Goal: Contribute content: Contribute content

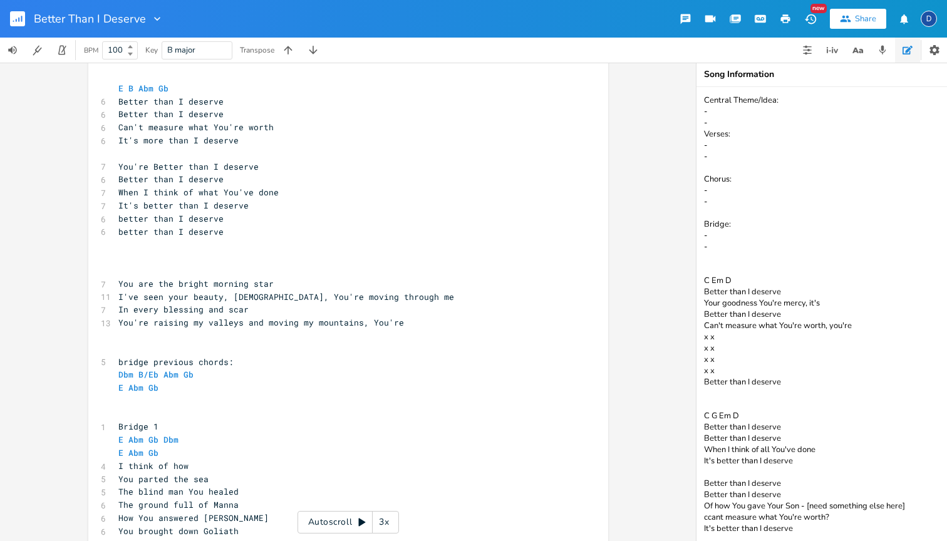
scroll to position [150, 0]
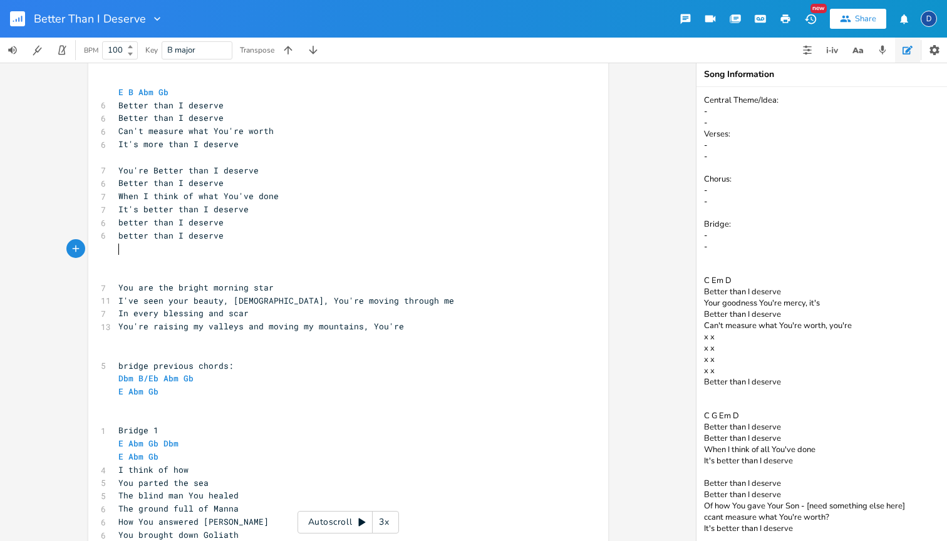
click at [203, 255] on pre "​" at bounding box center [342, 261] width 452 height 13
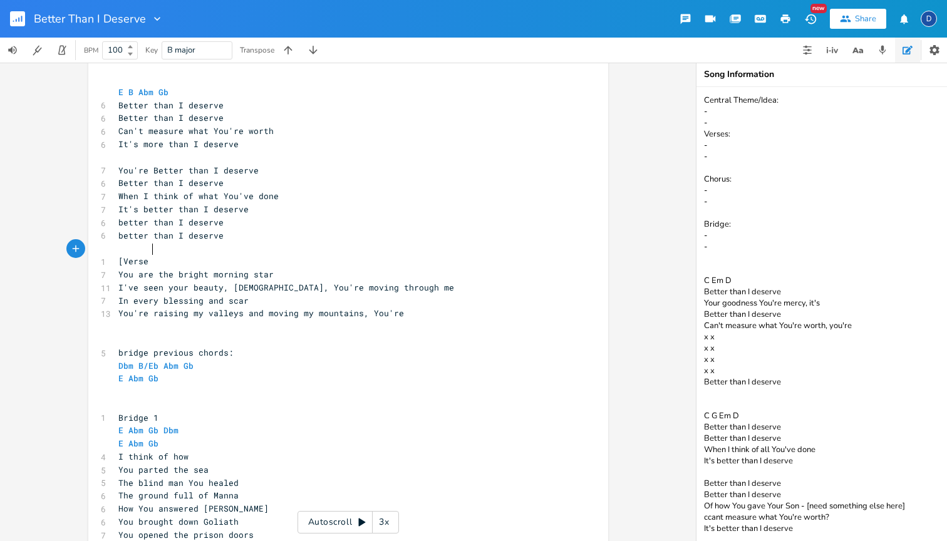
type textarea "[Verse 3"
type textarea "2["
type textarea "]"
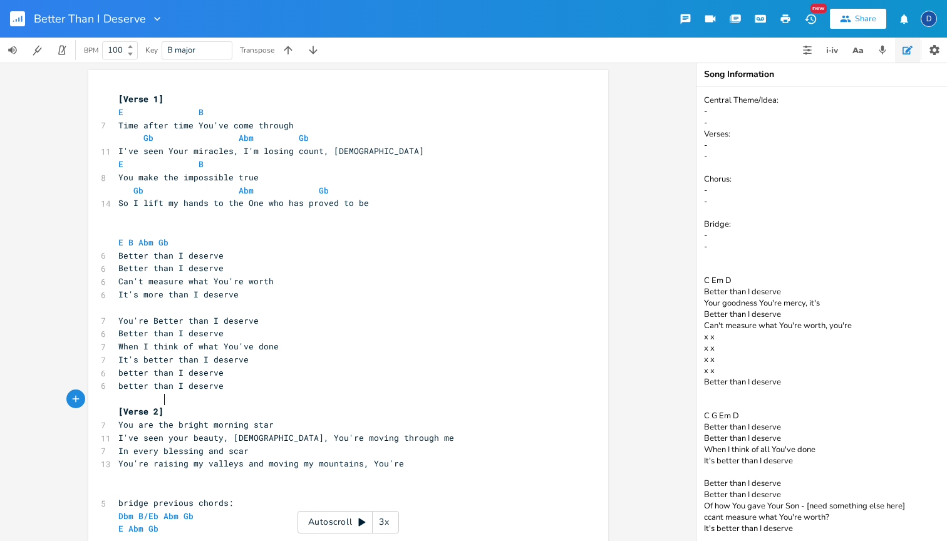
scroll to position [0, 0]
click at [188, 223] on pre "​" at bounding box center [342, 229] width 452 height 13
type textarea "[Chorus"
type textarea "]"
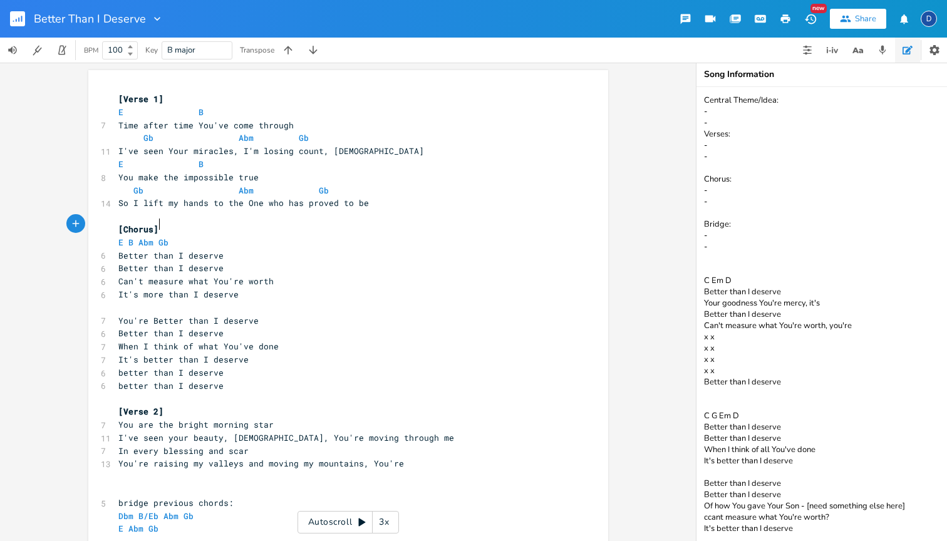
scroll to position [0, 2]
click at [165, 301] on pre "​" at bounding box center [342, 307] width 452 height 13
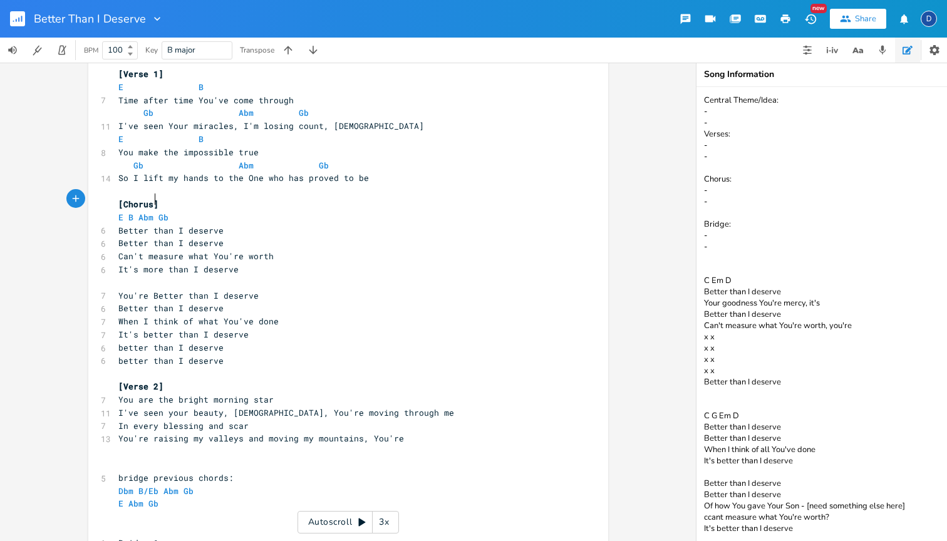
click at [148, 199] on span "[Chorus]" at bounding box center [138, 204] width 40 height 11
type textarea "1"
click at [168, 276] on pre "​" at bounding box center [342, 282] width 452 height 13
click at [161, 199] on span "[Chorus 1]" at bounding box center [143, 204] width 50 height 11
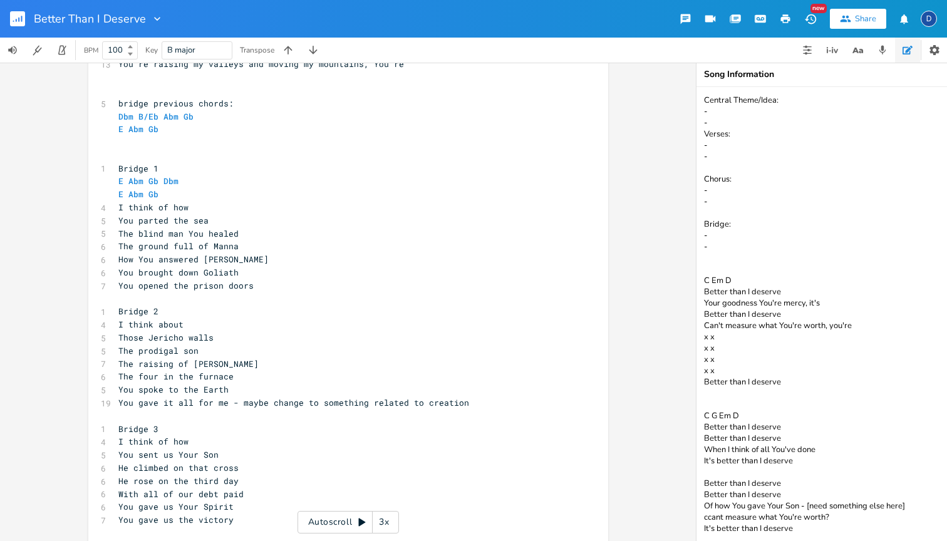
scroll to position [400, 0]
click at [211, 383] on span "You spoke to the Earth" at bounding box center [173, 388] width 110 height 11
type textarea "Earth"
click at [211, 383] on span "You spoke to the Earth" at bounding box center [173, 388] width 110 height 11
click at [208, 397] on span "You gave it all for me - maybe change to something related to creation" at bounding box center [293, 402] width 351 height 11
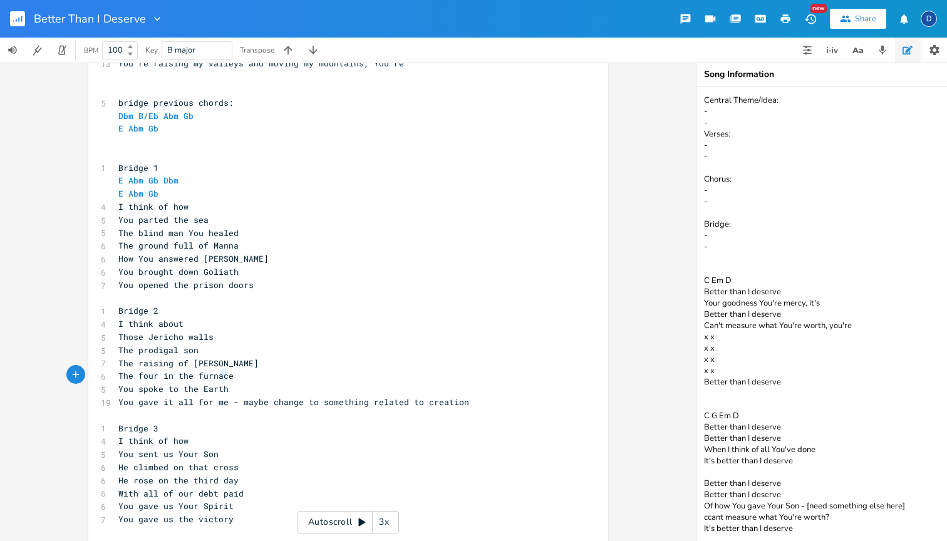
type textarea "u gave it all for me"
drag, startPoint x: 221, startPoint y: 378, endPoint x: 122, endPoint y: 377, distance: 98.4
click at [122, 397] on span "You gave it all for me - maybe change to something related to creation" at bounding box center [293, 402] width 351 height 11
click at [150, 409] on pre "​" at bounding box center [342, 415] width 452 height 13
drag, startPoint x: 222, startPoint y: 378, endPoint x: 96, endPoint y: 378, distance: 126.5
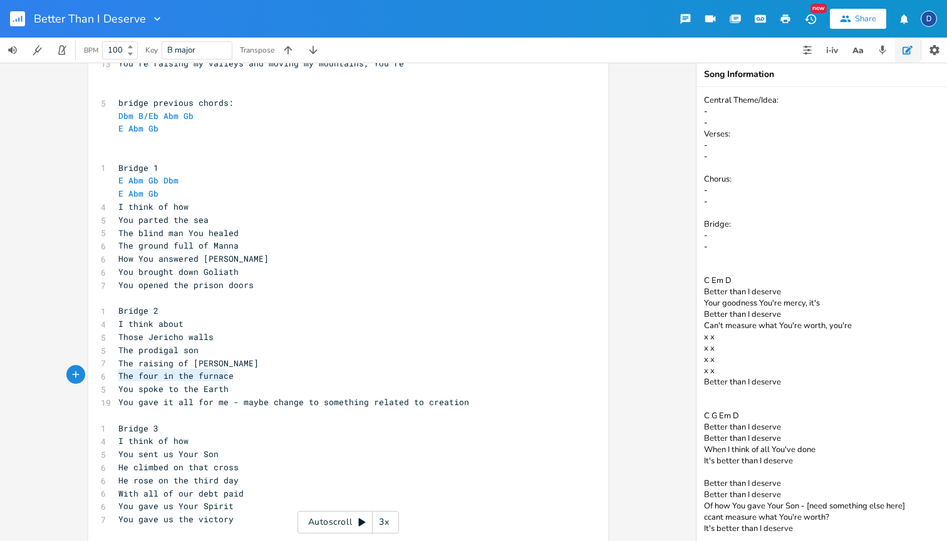
click at [96, 378] on div "You gave it all for me x [Verse 1] E B 7 Time after time You've come through Gb…" at bounding box center [348, 133] width 520 height 926
type textarea "Creat"
type textarea "You gave it all for me"
click at [242, 422] on pre "Bridge 3" at bounding box center [342, 428] width 452 height 13
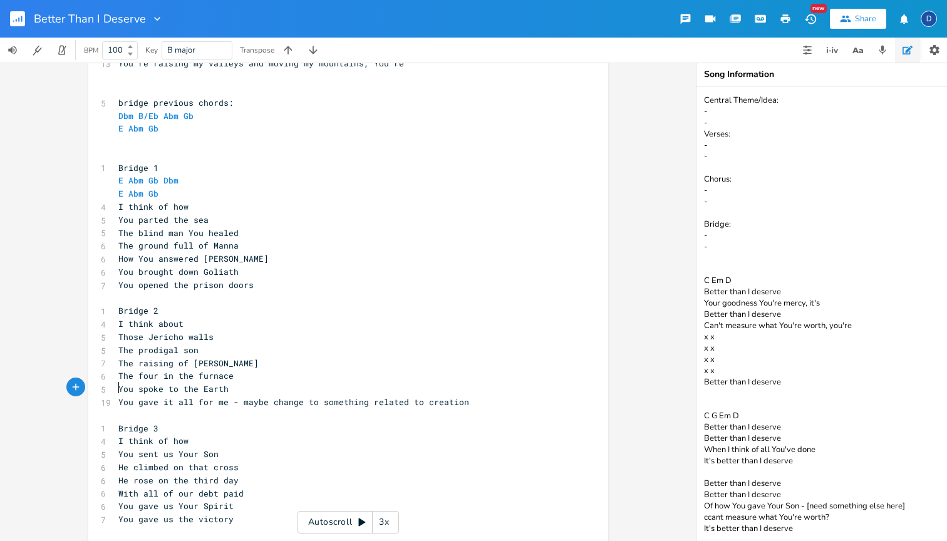
click at [464, 409] on pre "​" at bounding box center [342, 415] width 452 height 13
type textarea "Created"
type textarea "And crearte"
type textarea "[PERSON_NAME]"
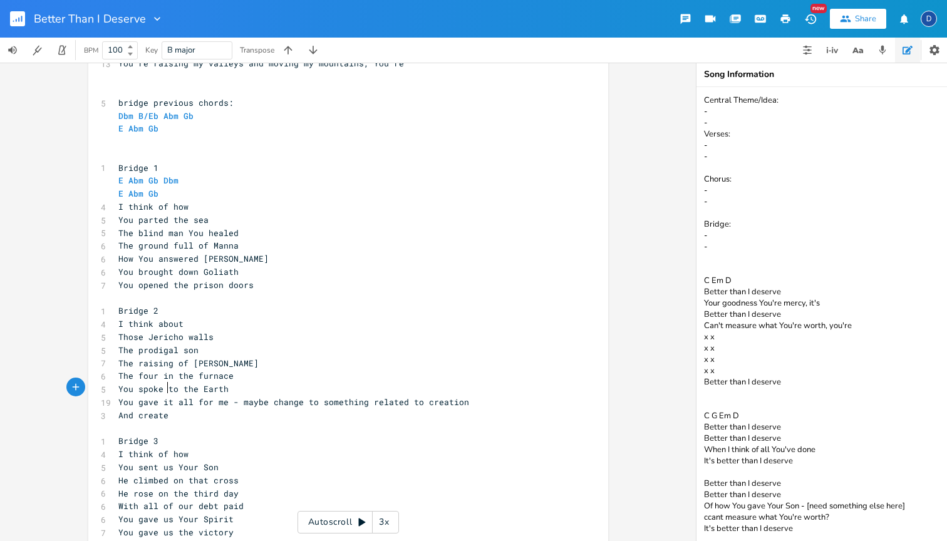
scroll to position [0, 10]
type textarea "Made me from the ear"
type textarea "e"
type textarea "a"
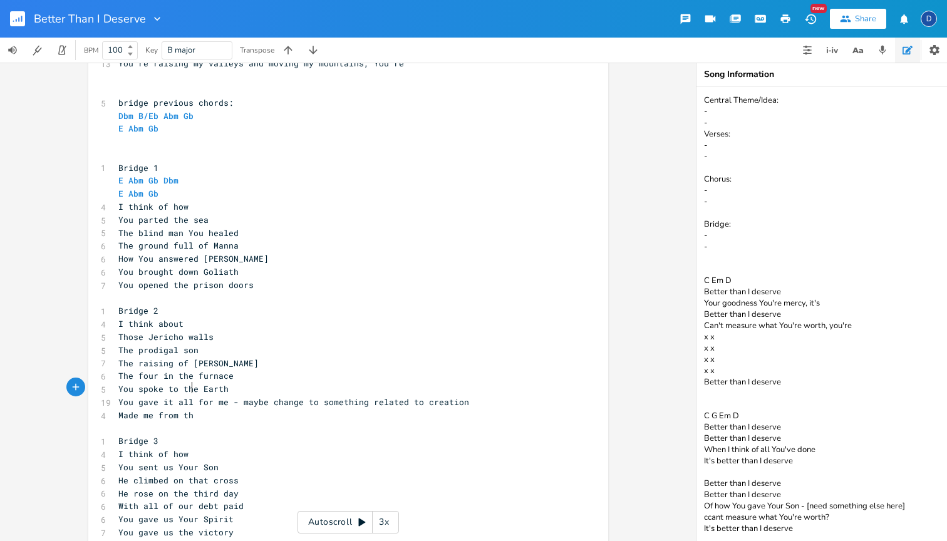
scroll to position [0, 4]
type textarea "Breathe"
type textarea "d"
click at [222, 397] on span "You gave it all for me - maybe change to something related to creation" at bounding box center [293, 402] width 351 height 11
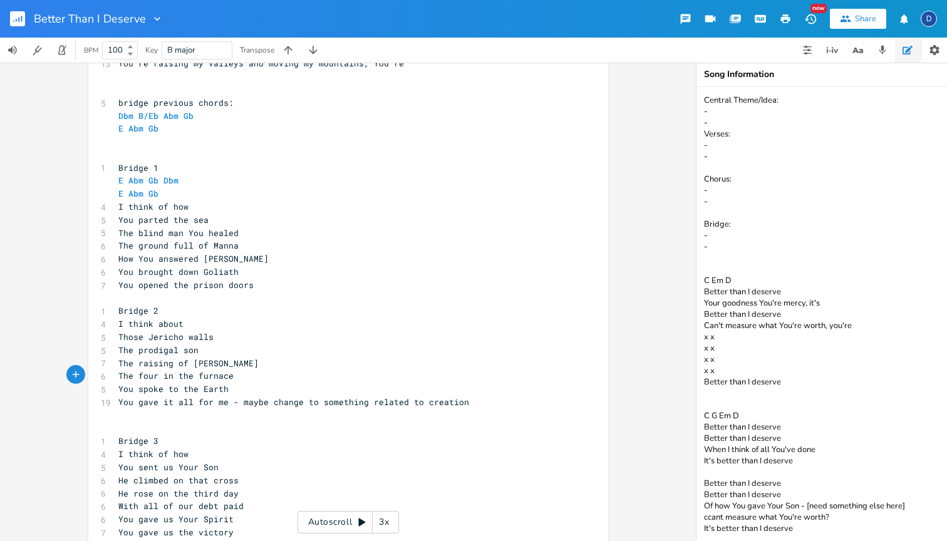
drag, startPoint x: 222, startPoint y: 380, endPoint x: 112, endPoint y: 380, distance: 110.9
click at [116, 396] on pre "You gave it all for me - maybe change to something related to creation" at bounding box center [342, 402] width 452 height 13
type textarea "And"
type textarea "You gave it all for me"
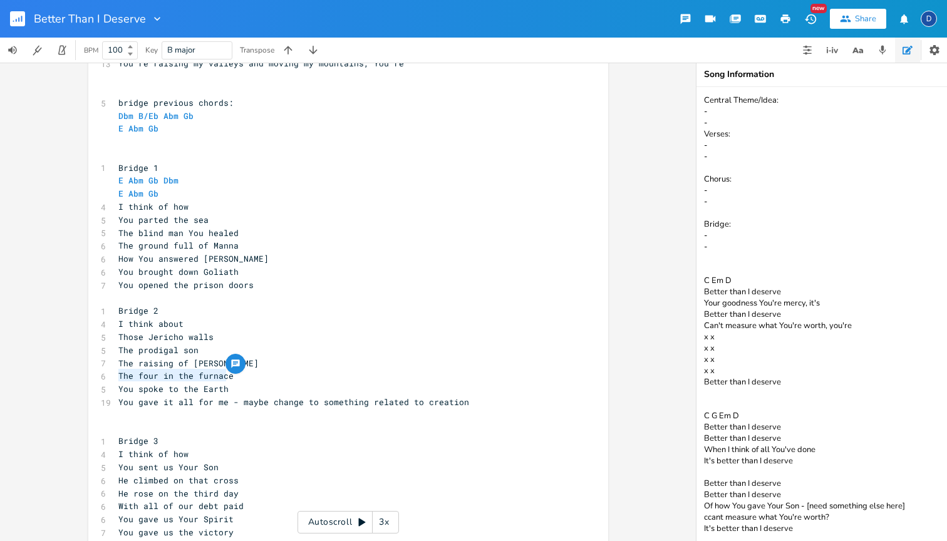
click at [745, 399] on textarea "Central Theme/Idea: - - Verses: - - Chorus: - - Bridge: - - C Em D Better than …" at bounding box center [822, 314] width 251 height 454
click at [806, 517] on textarea "Central Theme/Idea: - - Verses: - - Chorus: - - Bridge: - - C Em D Better than …" at bounding box center [822, 314] width 251 height 454
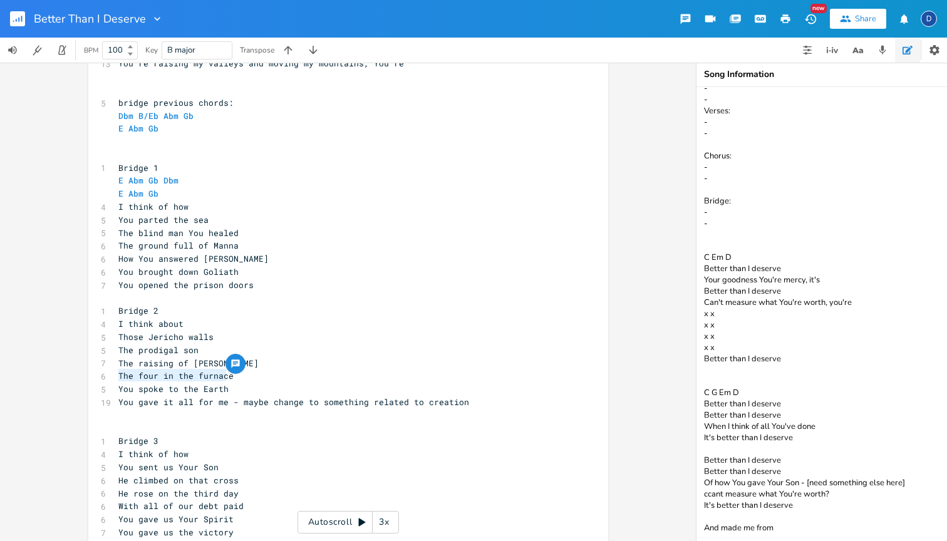
scroll to position [34, 0]
type textarea "Central Theme/Idea: - - Verses: - - Chorus: - - Bridge: - - C Em D Better than …"
click at [271, 370] on pre "The four in the furnace" at bounding box center [342, 376] width 452 height 13
click at [264, 397] on span "You gave it all for me - maybe change to something related to creation" at bounding box center [293, 402] width 351 height 11
click at [263, 383] on pre "You spoke to the Earth" at bounding box center [342, 389] width 452 height 13
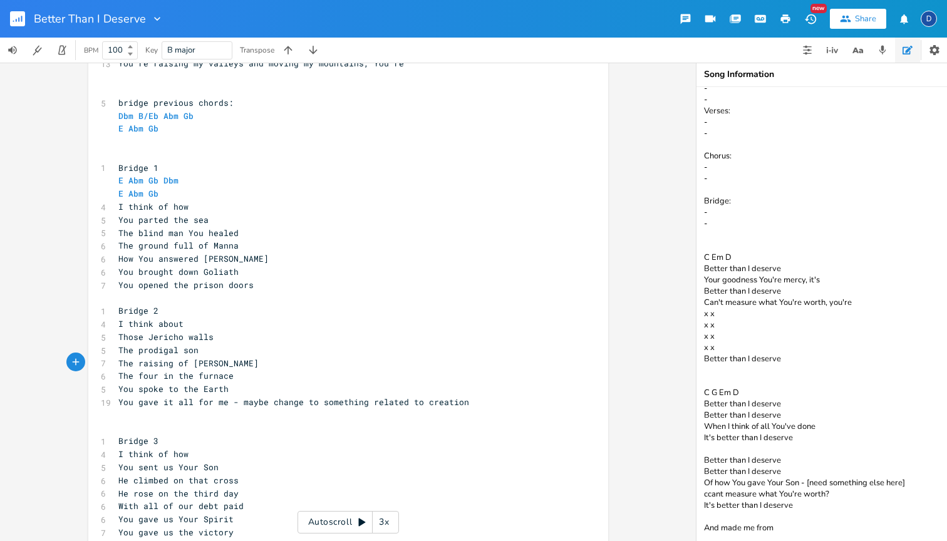
click at [239, 383] on pre "You spoke to the Earth" at bounding box center [342, 389] width 452 height 13
type textarea "Earth"
click at [239, 383] on pre "You spoke to the Earth" at bounding box center [342, 389] width 452 height 13
click at [244, 383] on pre "You spoke to the Earth" at bounding box center [342, 389] width 452 height 13
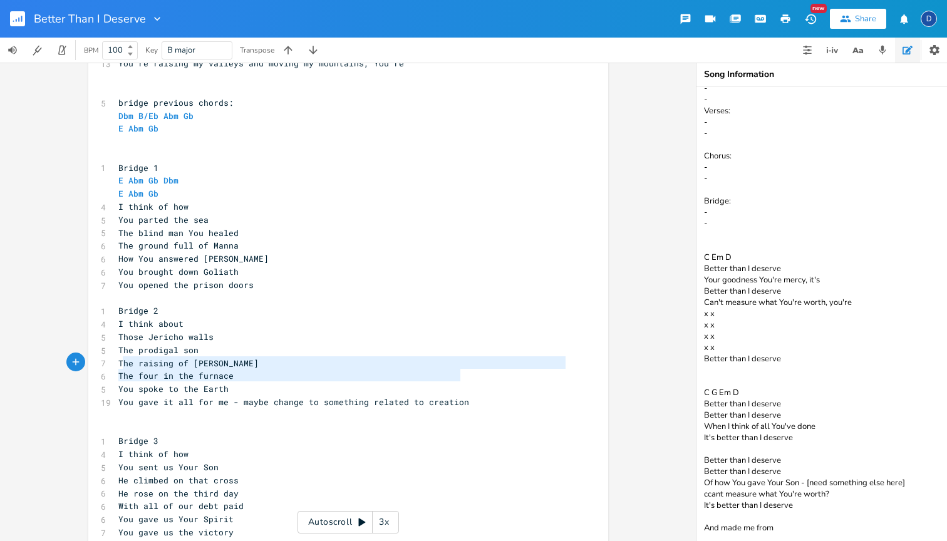
type textarea "You spoke to the Earth You gave it all for me - maybe change to something relat…"
drag, startPoint x: 470, startPoint y: 380, endPoint x: 115, endPoint y: 365, distance: 355.5
click at [116, 365] on div "[Verse 1] E B 7 Time after time You've come through Gb Abm Gb 11 I've seen Your…" at bounding box center [342, 141] width 452 height 899
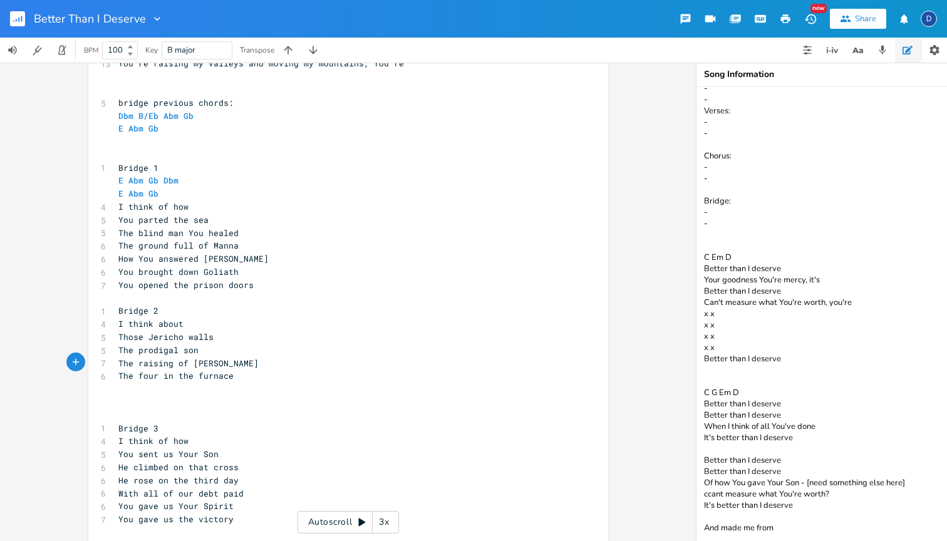
click at [761, 514] on textarea "Central Theme/Idea: - - Verses: - - Chorus: - - Bridge: - - C Em D Better than …" at bounding box center [822, 314] width 251 height 454
drag, startPoint x: 764, startPoint y: 517, endPoint x: 628, endPoint y: 517, distance: 135.9
click at [628, 517] on div "x [Verse 1] E B 7 Time after time You've come through Gb Abm Gb 11 I've seen Yo…" at bounding box center [473, 302] width 947 height 479
paste textarea "You spoke to the Earth You gave it all for me - maybe change to something relat…"
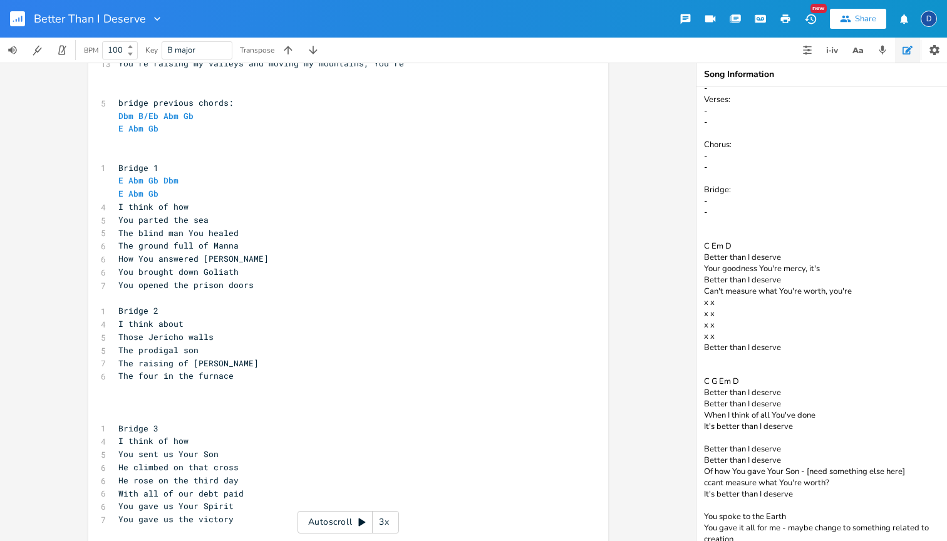
scroll to position [38, 0]
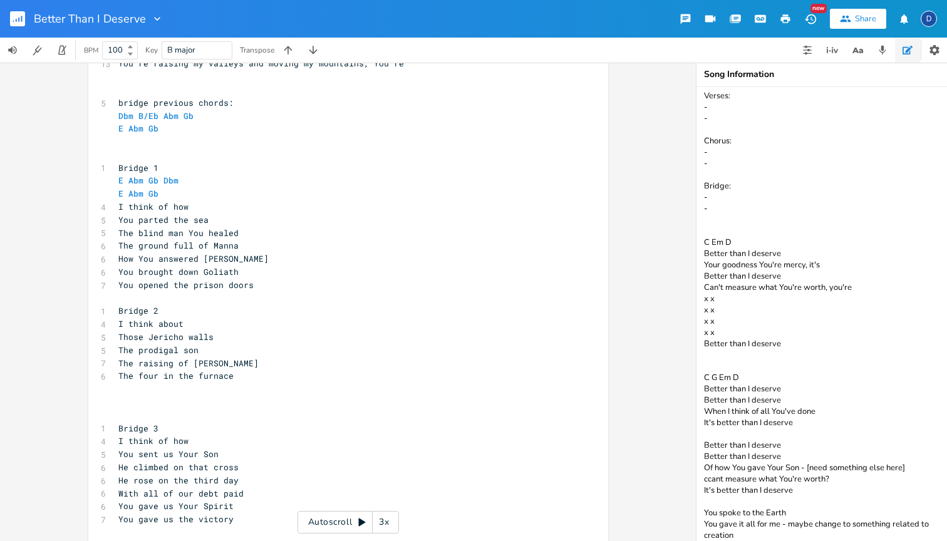
type textarea "Central Theme/Idea: - - Verses: - - Chorus: - - Bridge: - - C Em D Better than …"
click at [231, 383] on pre "​" at bounding box center [342, 389] width 452 height 13
type textarea "Ypou"
type textarea "ou spoke to the darkness"
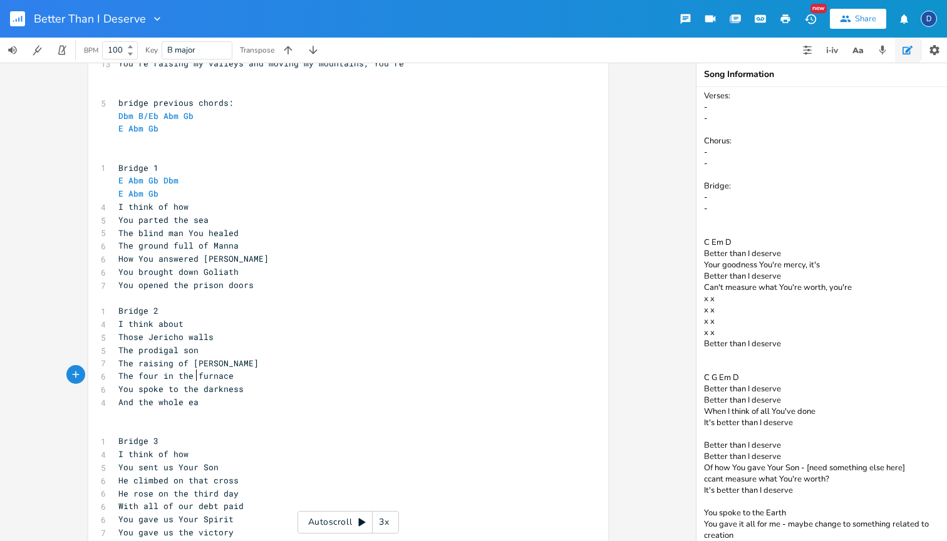
type textarea "And the whole eat"
type textarea "eart"
type textarea "Earth was brought"
type textarea "to light"
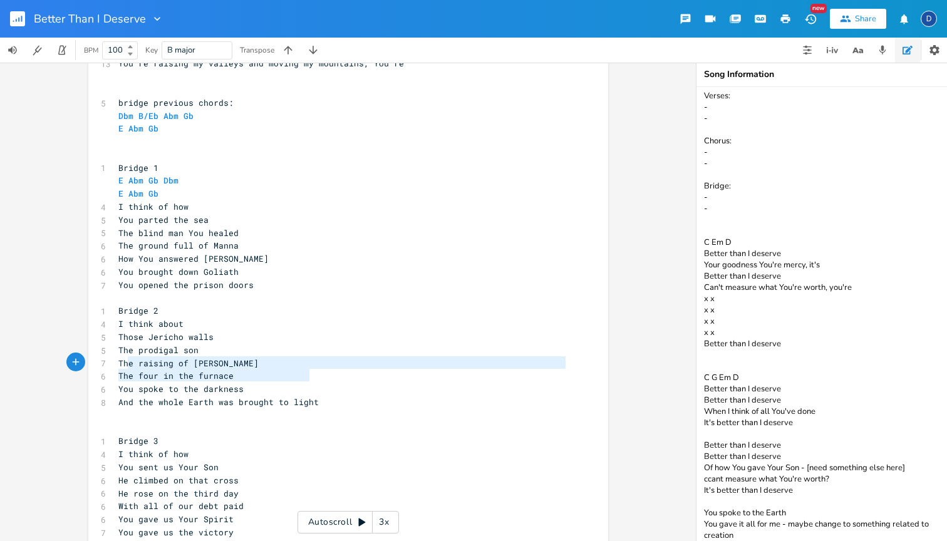
type textarea "You spoke to the darkness And the whole Earth was brought to ligh"
drag, startPoint x: 303, startPoint y: 374, endPoint x: 115, endPoint y: 360, distance: 188.4
click at [116, 360] on div "[Verse 1] E B 7 Time after time You've come through Gb Abm Gb 11 I've seen Your…" at bounding box center [342, 141] width 452 height 899
click at [259, 409] on pre "​" at bounding box center [342, 415] width 452 height 13
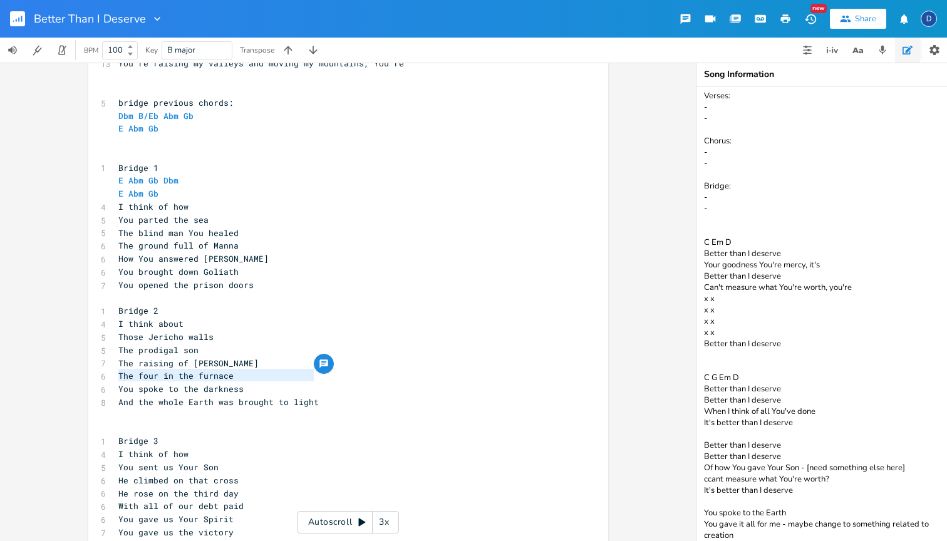
type textarea "You spoke to the darkness And the whole Earth was brought to light"
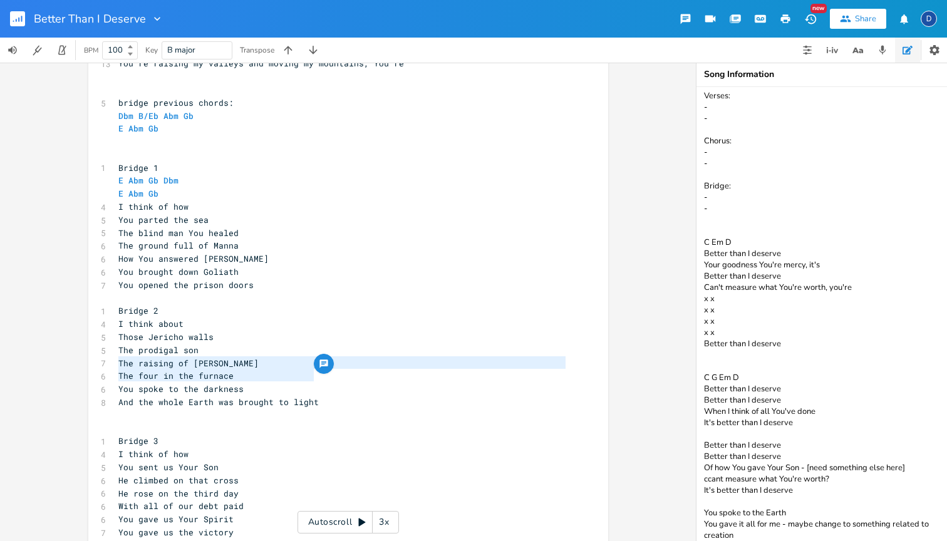
drag, startPoint x: 334, startPoint y: 377, endPoint x: 95, endPoint y: 365, distance: 239.6
click at [95, 365] on div "You spoke to the darkness And the whole Earth was brought to light x [Verse 1] …" at bounding box center [348, 139] width 520 height 939
click at [162, 409] on pre "​" at bounding box center [342, 415] width 452 height 13
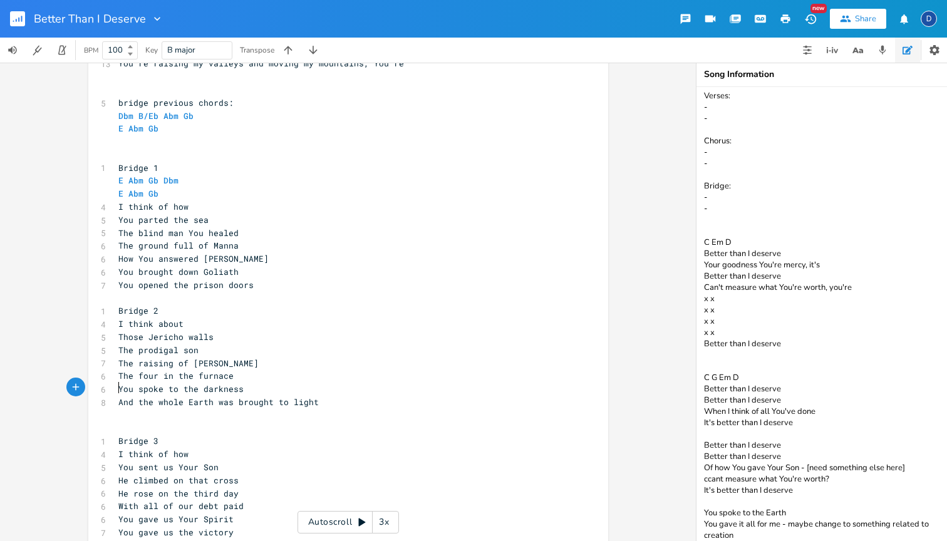
click at [144, 397] on span "And the whole Earth was brought to light" at bounding box center [218, 402] width 200 height 11
type textarea "the"
click at [144, 397] on span "And the whole Earth was brought to light" at bounding box center [218, 402] width 200 height 11
type textarea "The"
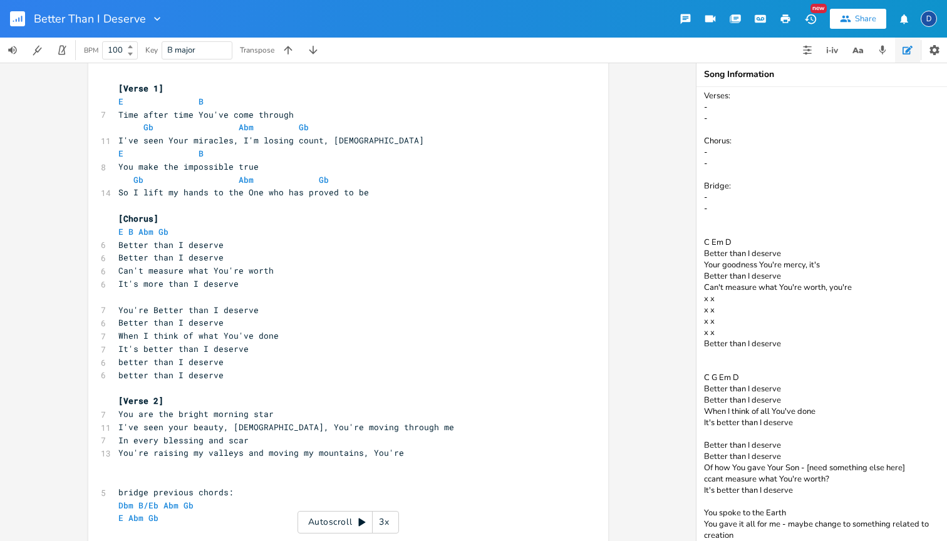
scroll to position [9, 0]
click at [167, 191] on span "So I lift my hands to the One who has proved to be" at bounding box center [243, 193] width 251 height 11
click at [162, 191] on span "So I lift my hands to the One who has proved to be" at bounding box center [243, 193] width 251 height 11
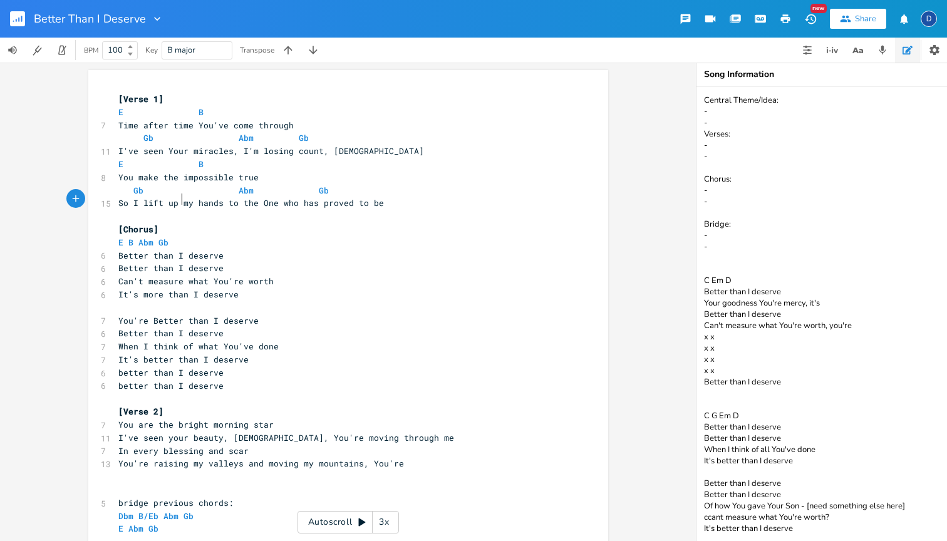
scroll to position [-1, 0]
type textarea "up"
click at [734, 139] on textarea "Central Theme/Idea: - - Verses: - - Chorus: - - Bridge: - - C Em D Better than …" at bounding box center [822, 314] width 251 height 454
click at [726, 143] on textarea "Central Theme/Idea: - - Verses: - - Chorus: - - Bridge: - - C Em D Better than …" at bounding box center [822, 314] width 251 height 454
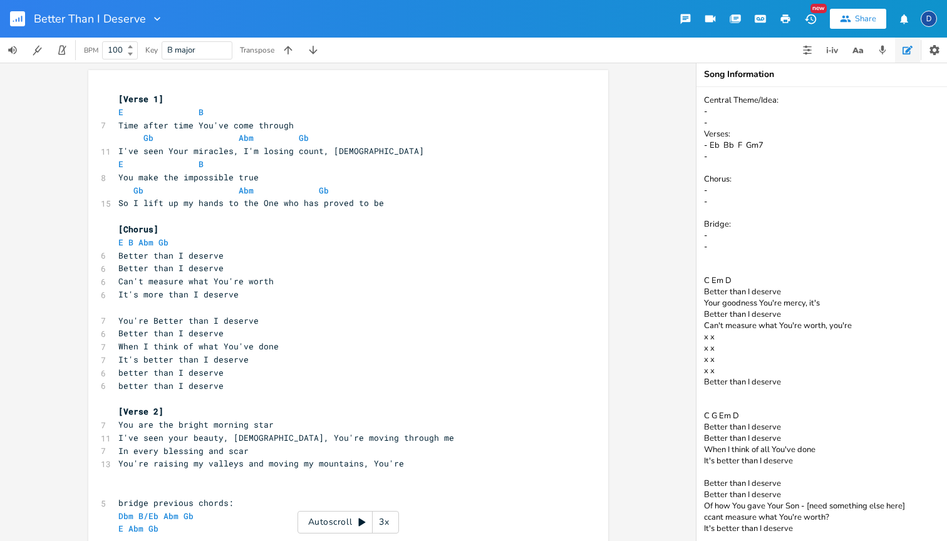
click at [766, 192] on textarea "Central Theme/Idea: - - Verses: - Eb Bb F Gm7 - Chorus: - - Bridge: - - C Em D …" at bounding box center [822, 314] width 251 height 454
click at [779, 158] on textarea "Central Theme/Idea: - - Verses: - Eb Bb F Gm7 - Chorus: - Eb Bb F - Bridge: - -…" at bounding box center [822, 314] width 251 height 454
click at [783, 148] on textarea "Central Theme/Idea: - - Verses: - Eb Bb F Gm7 - Chorus: - Eb Bb F - Bridge: - -…" at bounding box center [822, 314] width 251 height 454
click at [754, 191] on textarea "Central Theme/Idea: - - Verses: - Eb Bb F Gm7 F - Chorus: - Eb Bb F - Bridge: -…" at bounding box center [822, 314] width 251 height 454
click at [740, 190] on textarea "Central Theme/Idea: - - Verses: - Eb Bb F Gm7 F - Chorus: - Eb Bb F Gm7 F Bb/D …" at bounding box center [822, 314] width 251 height 454
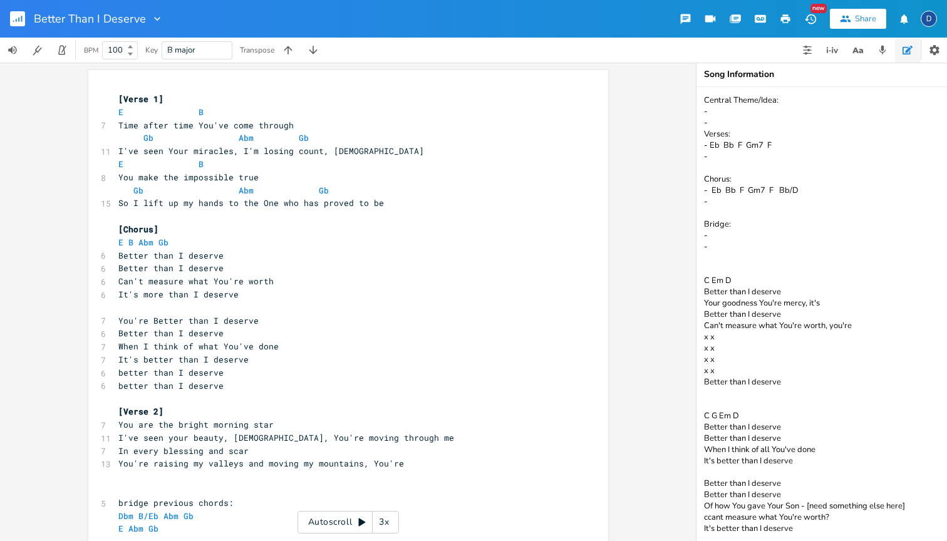
click at [740, 190] on textarea "Central Theme/Idea: - - Verses: - Eb Bb F Gm7 F - Chorus: - Eb Bb F Gm7 F Bb/D …" at bounding box center [822, 314] width 251 height 454
click at [737, 234] on textarea "Central Theme/Idea: - - Verses: - Eb Bb F Gm7 F - Chorus: - Eb Bb Gm7 F Bb/D - …" at bounding box center [822, 314] width 251 height 454
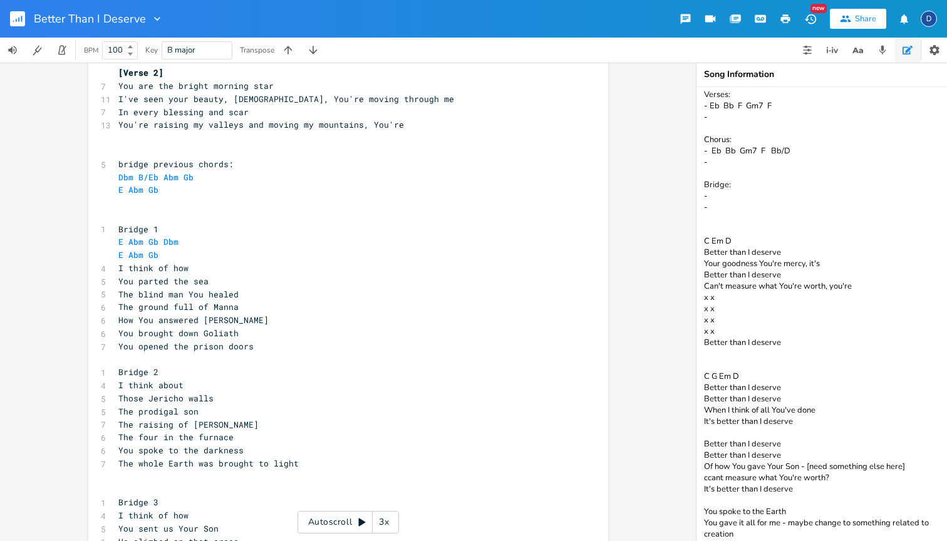
scroll to position [339, 0]
click at [744, 188] on textarea "Central Theme/Idea: - - Verses: - Eb Bb F Gm7 F - Chorus: - Eb Bb Gm7 F Bb/D - …" at bounding box center [822, 314] width 251 height 454
click at [721, 196] on textarea "Central Theme/Idea: - - Verses: - Eb Bb F Gm7 F - Chorus: - Eb Bb Gm7 F Bb/D - …" at bounding box center [822, 314] width 251 height 454
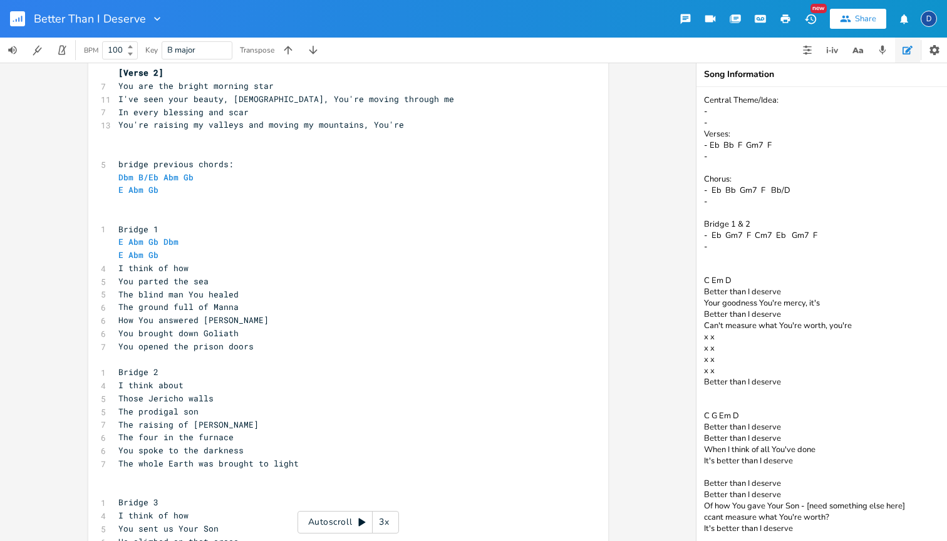
drag, startPoint x: 830, startPoint y: 234, endPoint x: 711, endPoint y: 234, distance: 119.0
click at [711, 234] on textarea "Central Theme/Idea: - - Verses: - Eb Bb F Gm7 F - Chorus: - Eb Bb Gm7 F Bb/D - …" at bounding box center [822, 314] width 251 height 454
click at [740, 264] on textarea "Central Theme/Idea: - - Verses: - Eb Bb F Gm7 F - Chorus: - Eb Bb Gm7 F Bb/D - …" at bounding box center [822, 314] width 251 height 454
click at [722, 257] on textarea "Central Theme/Idea: - - Verses: - Eb Bb F Gm7 F - Chorus: - Eb Bb Gm7 F Bb/D - …" at bounding box center [822, 314] width 251 height 454
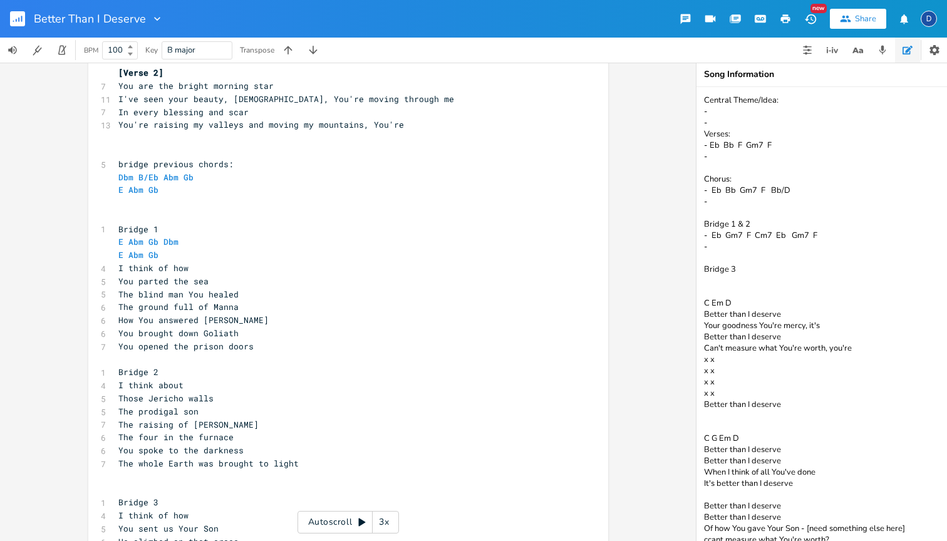
paste textarea "Eb Gm7 F Cm7 Eb Gm7 F"
click at [704, 276] on textarea "Central Theme/Idea: - - Verses: - Eb Bb F Gm7 F - Chorus: - Eb Bb Gm7 F Bb/D - …" at bounding box center [822, 314] width 251 height 454
paste textarea "Eb Gm7 F Cm7 Eb Gm7 F"
click at [702, 283] on textarea "Central Theme/Idea: - - Verses: - Eb Bb F Gm7 F - Chorus: - Eb Bb Gm7 F Bb/D - …" at bounding box center [822, 314] width 251 height 454
click at [717, 281] on textarea "Central Theme/Idea: - - Verses: - Eb Bb F Gm7 F - Chorus: - Eb Bb Gm7 F Bb/D - …" at bounding box center [822, 314] width 251 height 454
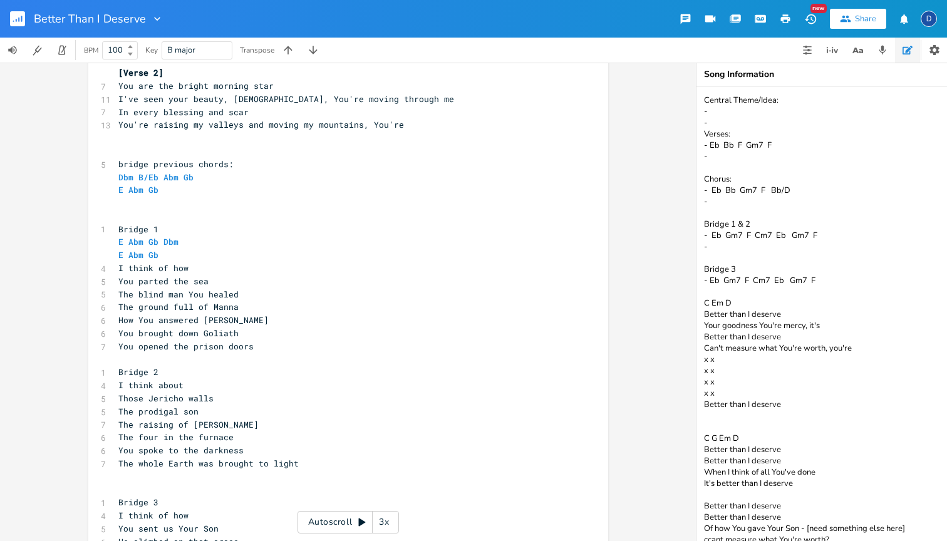
click at [712, 280] on textarea "Central Theme/Idea: - - Verses: - Eb Bb F Gm7 F - Chorus: - Eb Bb Gm7 F Bb/D - …" at bounding box center [822, 314] width 251 height 454
click at [739, 281] on textarea "Central Theme/Idea: - - Verses: - Eb Bb F Gm7 F - Chorus: - Eb Bb Gm7 F Bb/D - …" at bounding box center [822, 314] width 251 height 454
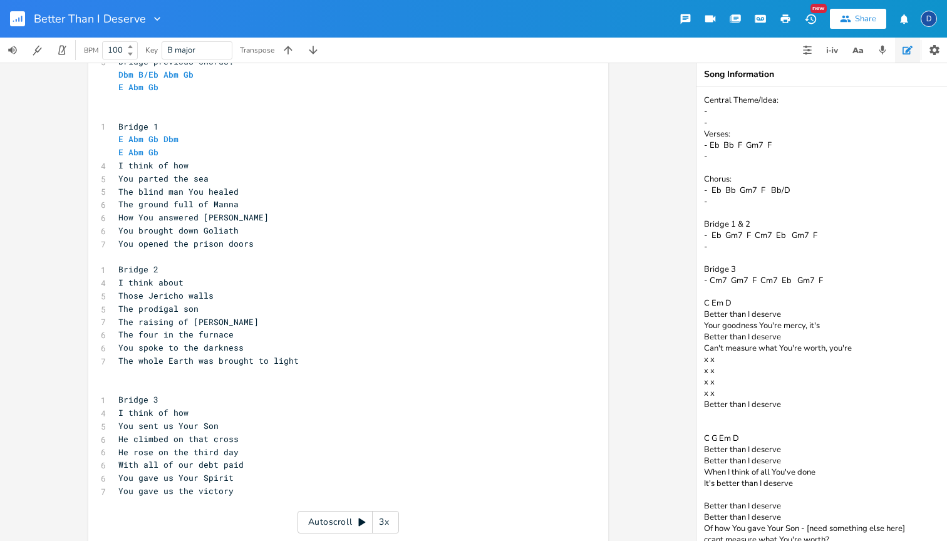
scroll to position [441, 0]
type textarea "Central Theme/Idea: - - Verses: - Eb Bb F Gm7 F - Chorus: - Eb Bb Gm7 F Bb/D - …"
click at [147, 368] on pre "​" at bounding box center [342, 374] width 452 height 13
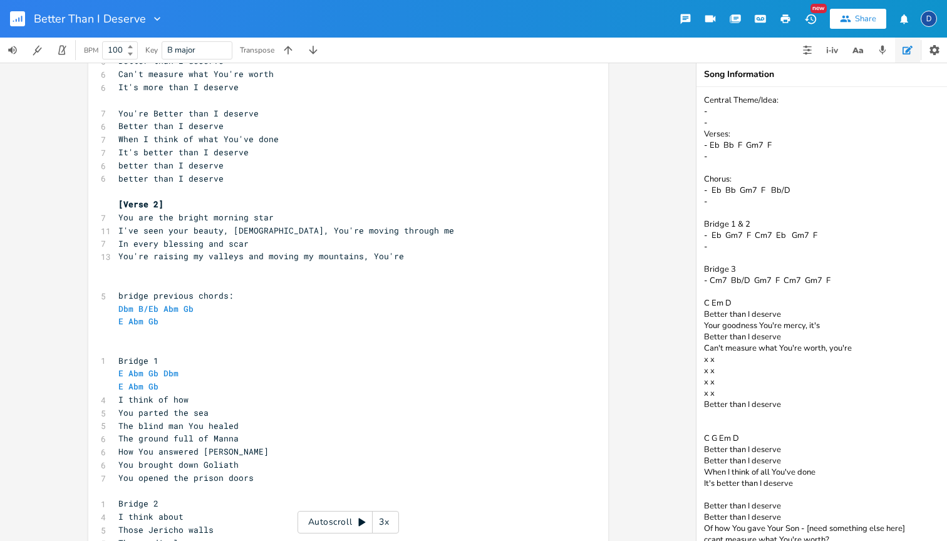
scroll to position [200, 0]
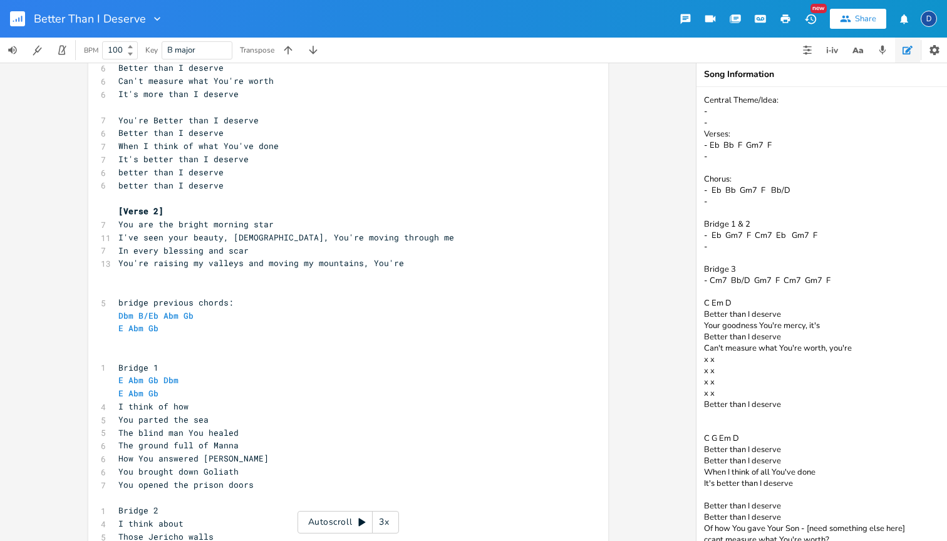
click at [146, 335] on pre "​" at bounding box center [342, 341] width 452 height 13
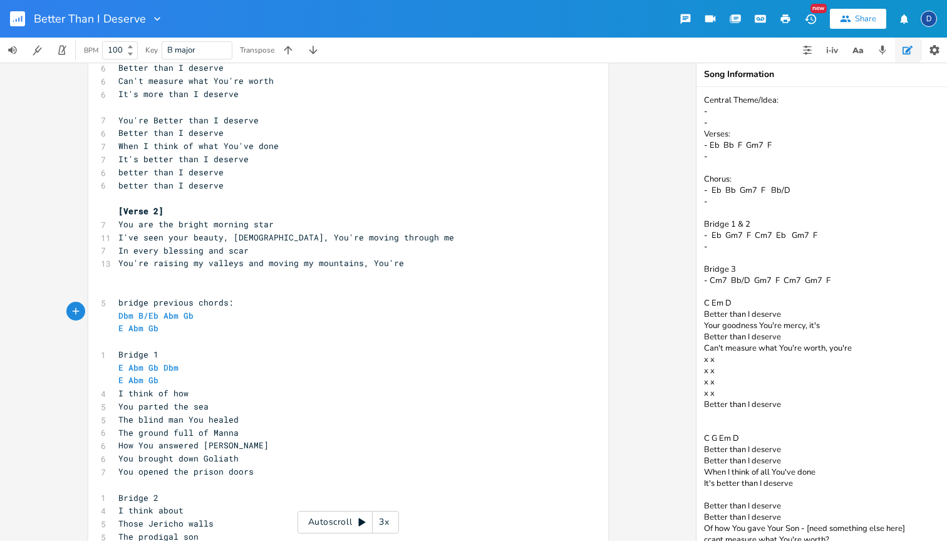
click at [164, 283] on pre "​" at bounding box center [342, 289] width 452 height 13
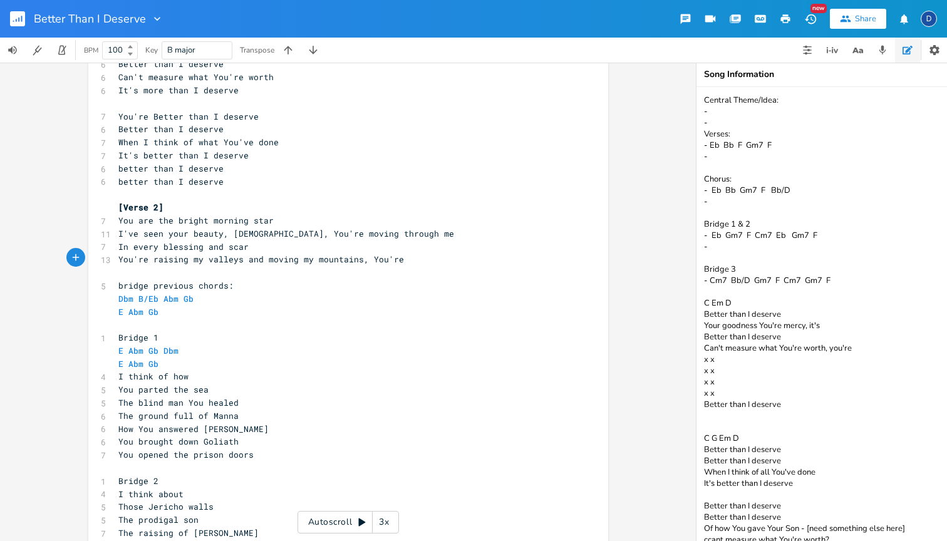
scroll to position [182, 0]
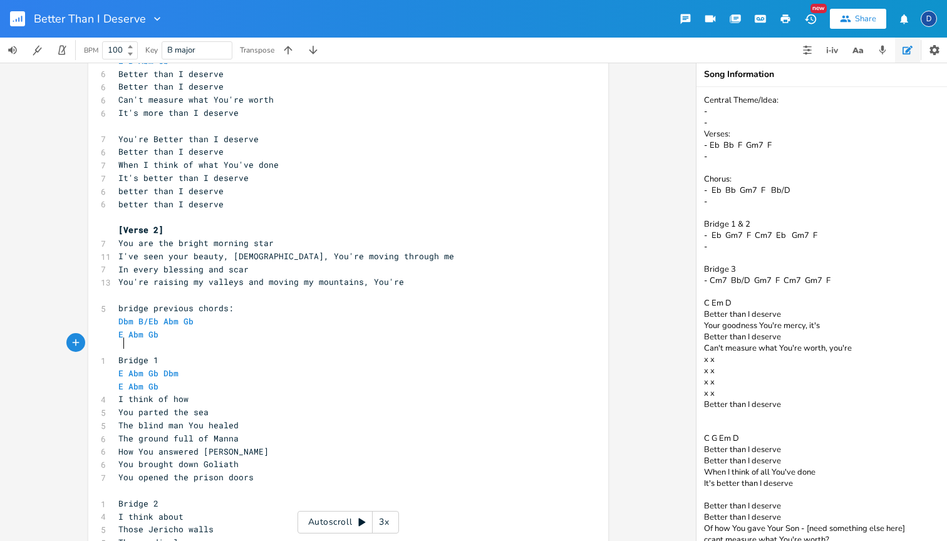
click at [118, 355] on span "Bridge 1" at bounding box center [138, 360] width 40 height 11
type textarea "["
type textarea "]"
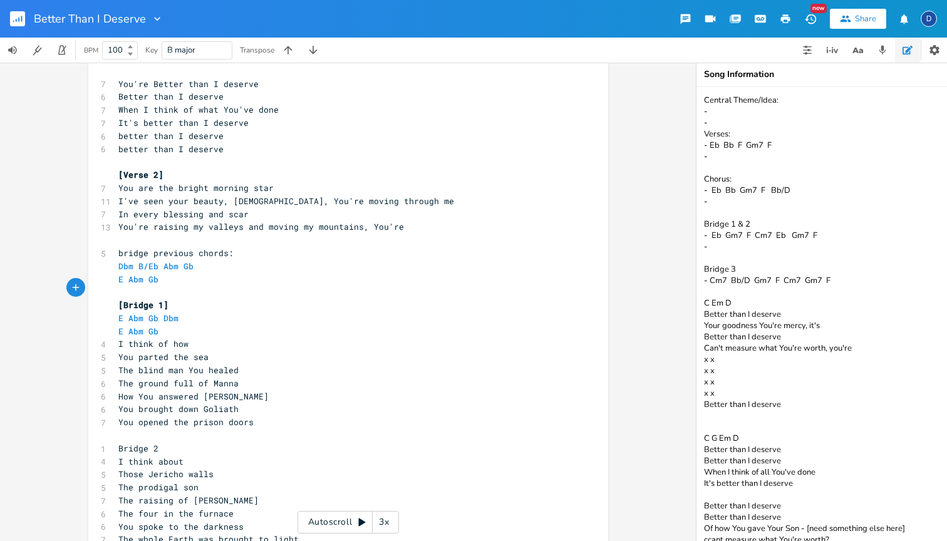
scroll to position [242, 0]
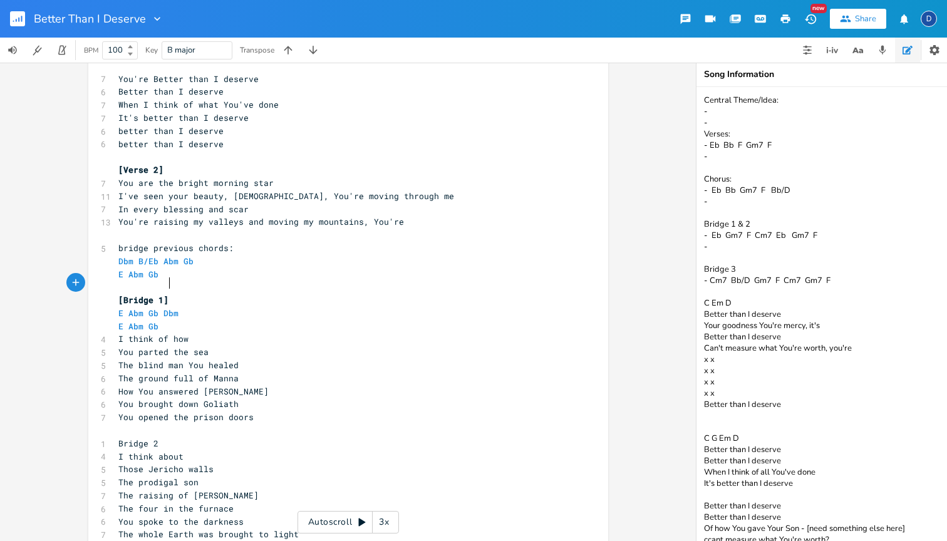
click at [116, 437] on pre "Bridge 2" at bounding box center [342, 443] width 452 height 13
type textarea "["
click at [168, 437] on pre "[Bridge 2" at bounding box center [342, 443] width 452 height 13
type textarea "]"
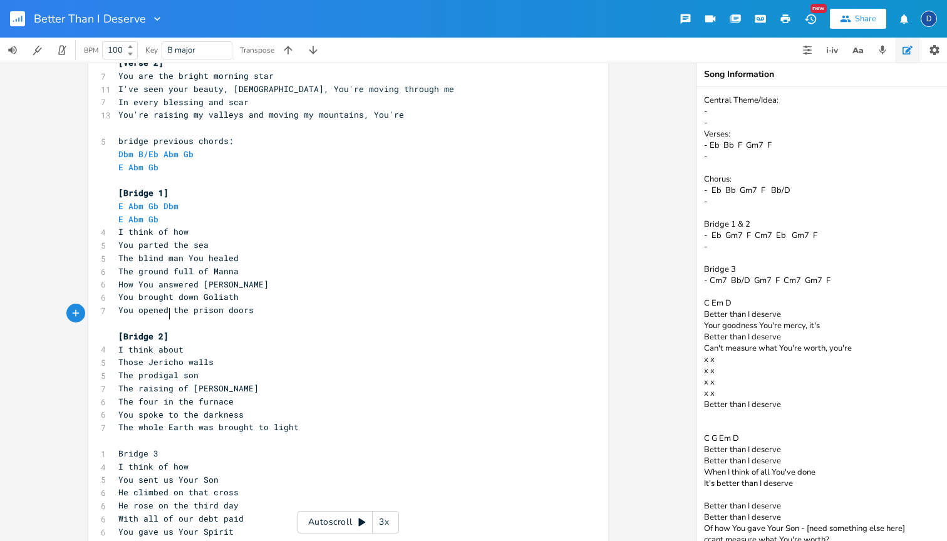
scroll to position [375, 0]
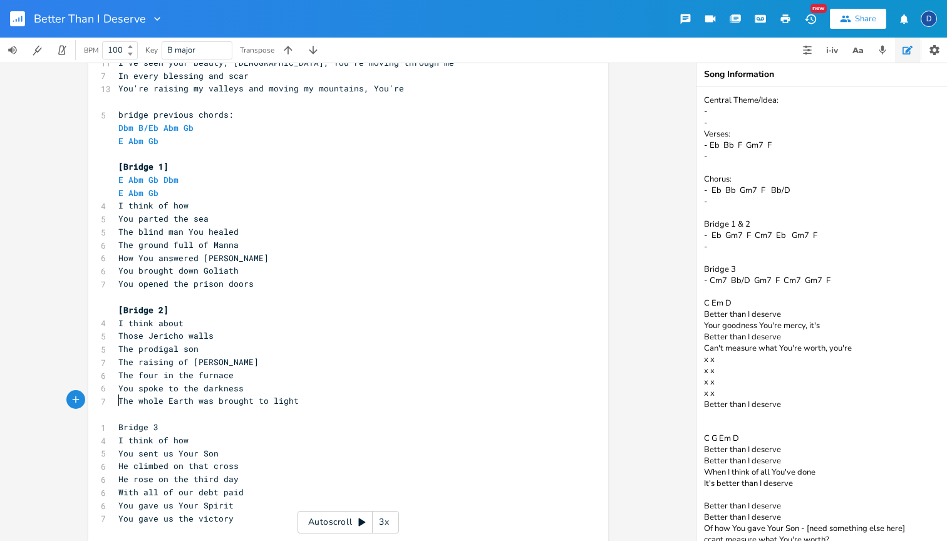
click at [116, 421] on pre "Bridge 3" at bounding box center [342, 427] width 452 height 13
type textarea "["
click at [167, 421] on pre "[Bridge 3" at bounding box center [342, 427] width 452 height 13
type textarea "]"
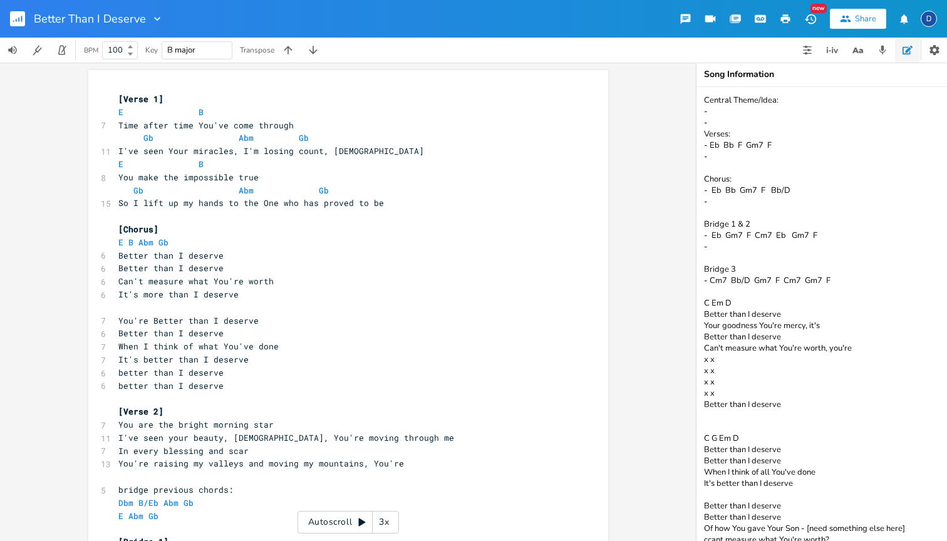
scroll to position [0, 1]
click at [312, 50] on icon "button" at bounding box center [313, 50] width 13 height 13
type textarea "better than I deserve better than I deserve"
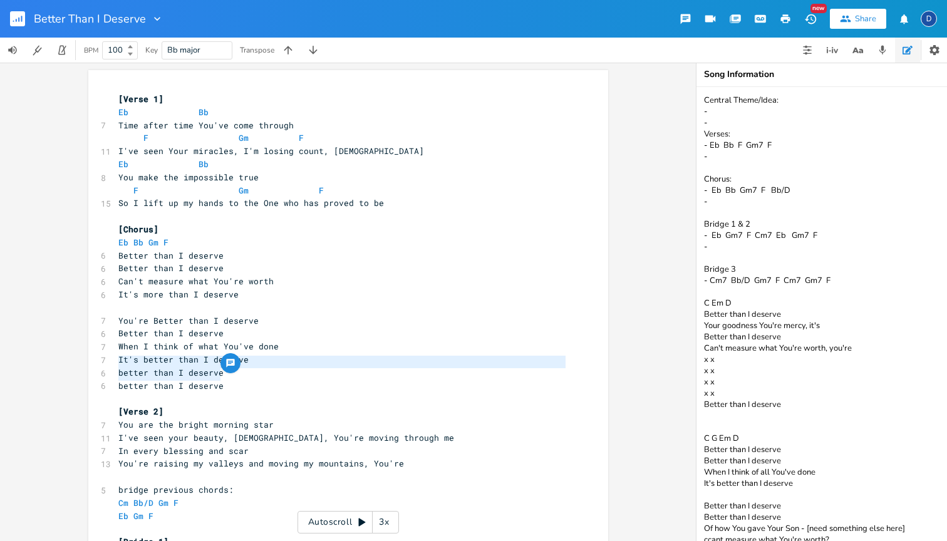
drag, startPoint x: 217, startPoint y: 377, endPoint x: 112, endPoint y: 364, distance: 106.0
click at [116, 364] on div "[Verse 1] Eb Bb 7 Time after time You've come through F Gm F 11 I've seen Your …" at bounding box center [342, 523] width 452 height 860
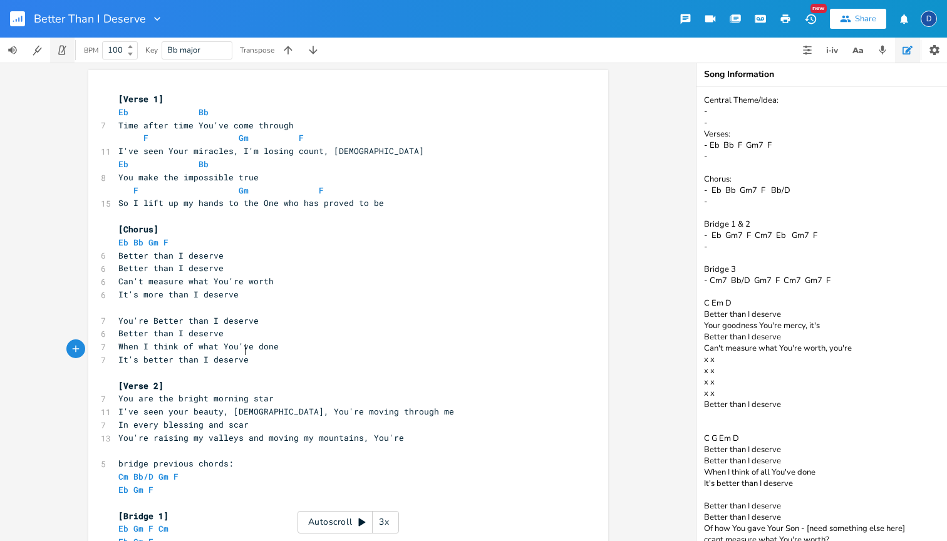
click at [63, 51] on icon "button" at bounding box center [63, 49] width 5 height 7
click at [14, 56] on button "button" at bounding box center [12, 50] width 25 height 25
click at [12, 75] on icon "button" at bounding box center [12, 75] width 11 height 11
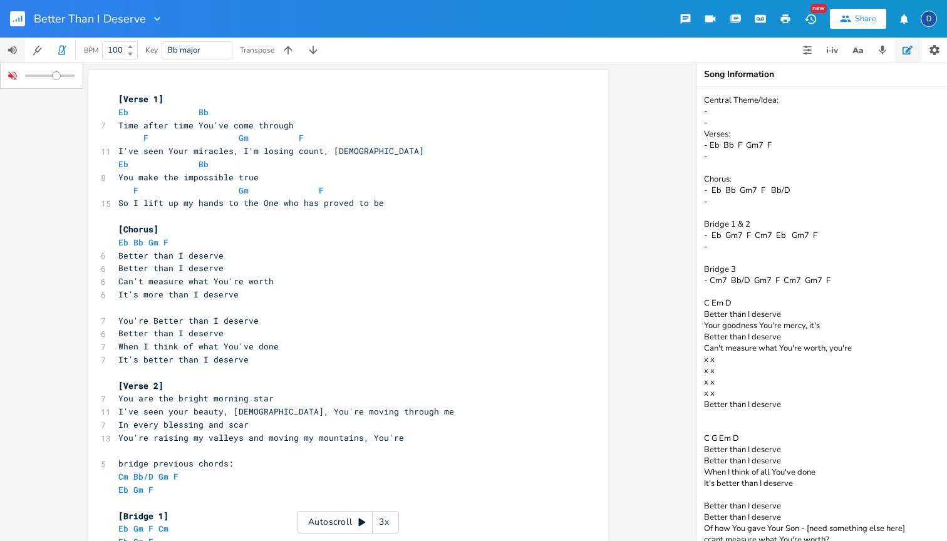
click at [16, 69] on button "button" at bounding box center [13, 76] width 20 height 20
click at [61, 53] on icon "button" at bounding box center [61, 49] width 11 height 11
drag, startPoint x: 764, startPoint y: 3, endPoint x: 610, endPoint y: 61, distance: 164.8
click at [610, 61] on div "BPM 100 Key Bb major Transpose" at bounding box center [473, 50] width 947 height 25
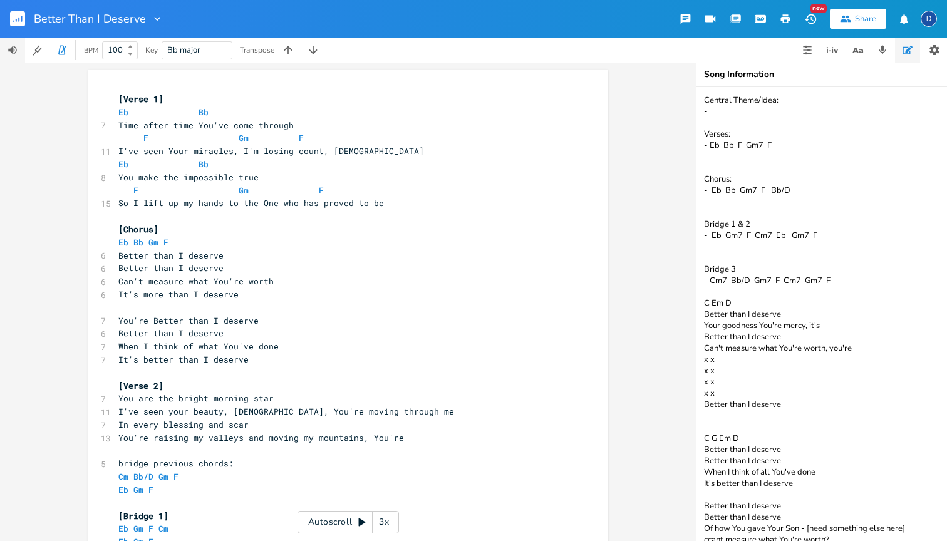
click at [13, 53] on icon "button" at bounding box center [12, 50] width 9 height 8
drag, startPoint x: 53, startPoint y: 76, endPoint x: 110, endPoint y: 76, distance: 57.0
click at [110, 76] on div "Better Than I Deserve New Share D BPM 100 Key Bb major Transpose x [Verse 1] Eb…" at bounding box center [473, 270] width 947 height 541
click at [53, 125] on div "x [Verse 1] Eb Bb 7 Time after time You've come through F Gm F 11 I've seen You…" at bounding box center [348, 302] width 696 height 479
click at [66, 46] on icon "button" at bounding box center [63, 49] width 5 height 7
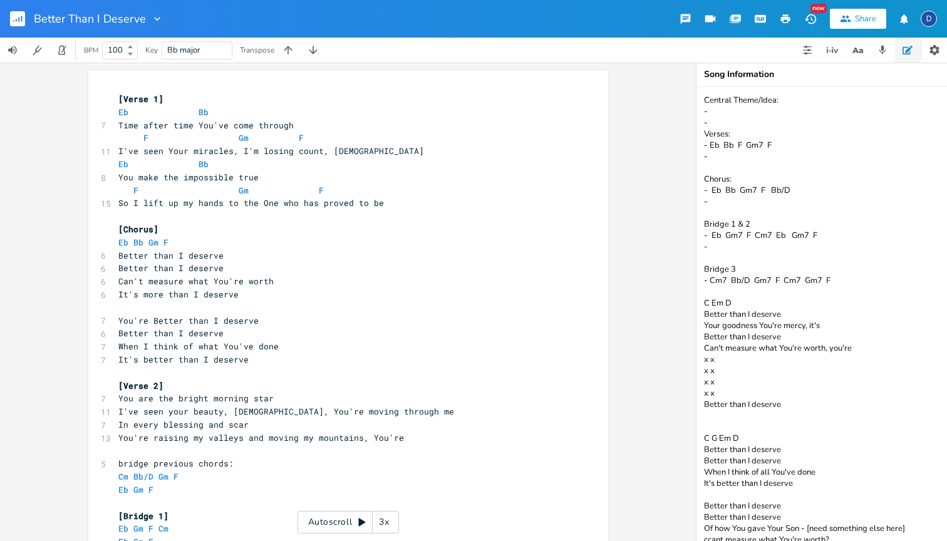
click at [117, 53] on input "100" at bounding box center [113, 49] width 20 height 11
type input "110"
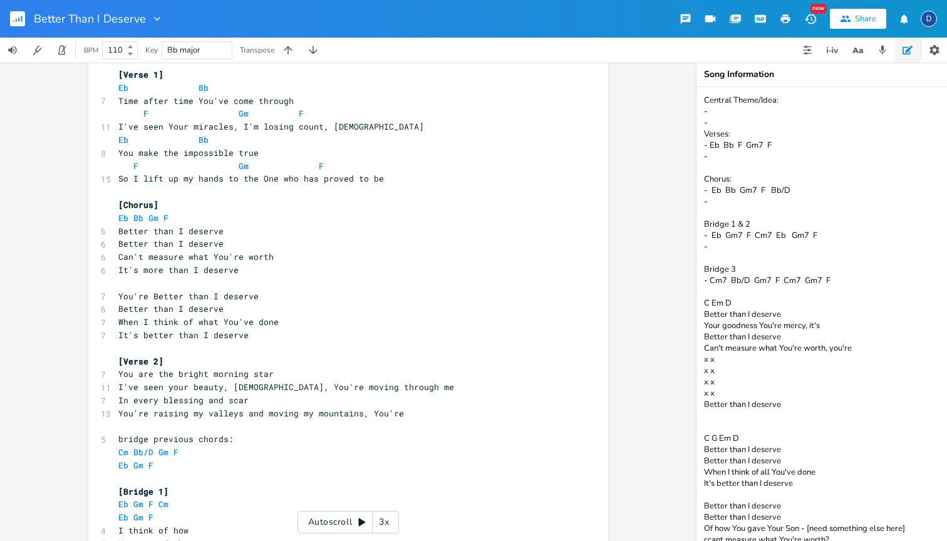
scroll to position [23, 0]
